Goal: Task Accomplishment & Management: Manage account settings

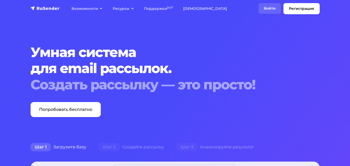
drag, startPoint x: 272, startPoint y: 8, endPoint x: 268, endPoint y: 16, distance: 8.9
click at [271, 8] on link "Войти" at bounding box center [269, 8] width 22 height 11
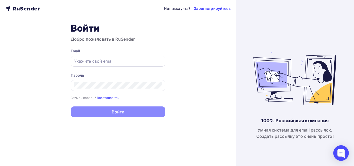
type input "[EMAIL_ADDRESS][DOMAIN_NAME]"
click at [143, 62] on input "[EMAIL_ADDRESS][DOMAIN_NAME]" at bounding box center [118, 61] width 88 height 6
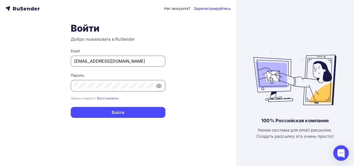
click at [217, 72] on div "Нет аккаунта? Зарегистрируйтесь Войти Добро пожаловать в RuSender Email [EMAIL_…" at bounding box center [118, 83] width 236 height 166
